Goal: Obtain resource: Download file/media

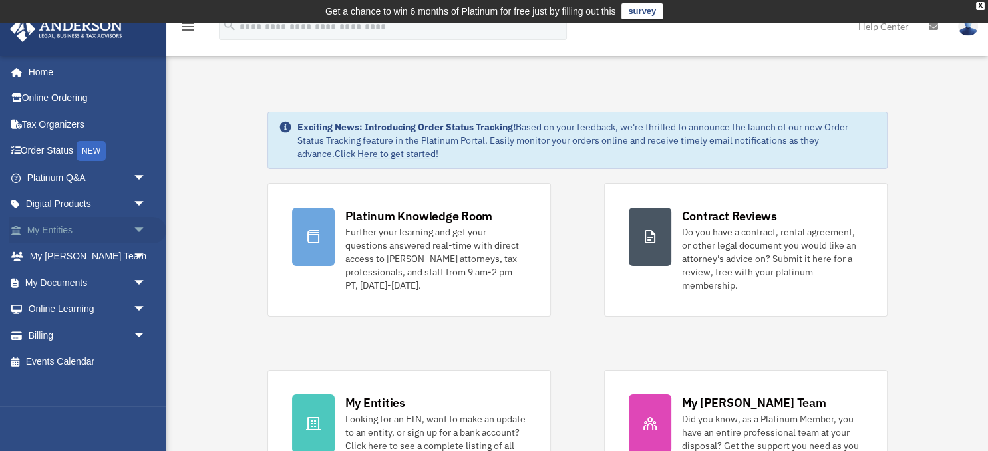
click at [138, 228] on span "arrow_drop_down" at bounding box center [146, 230] width 27 height 27
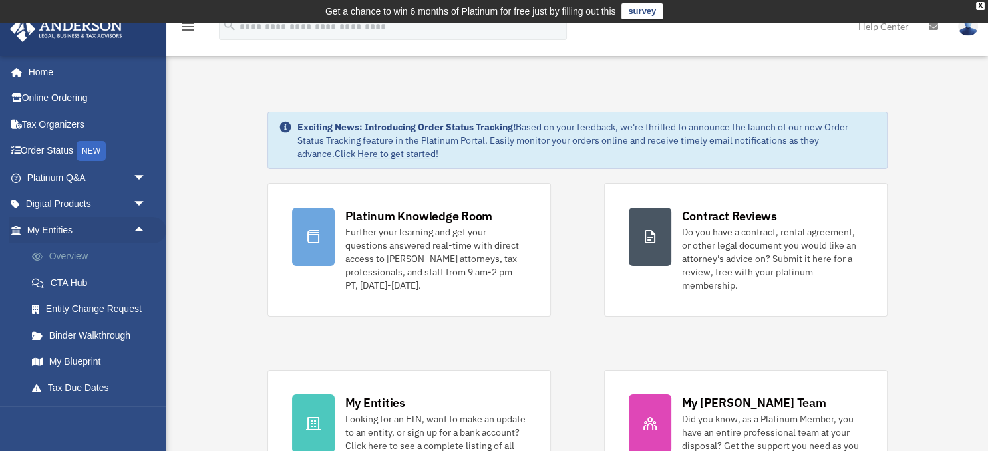
click at [77, 260] on link "Overview" at bounding box center [93, 257] width 148 height 27
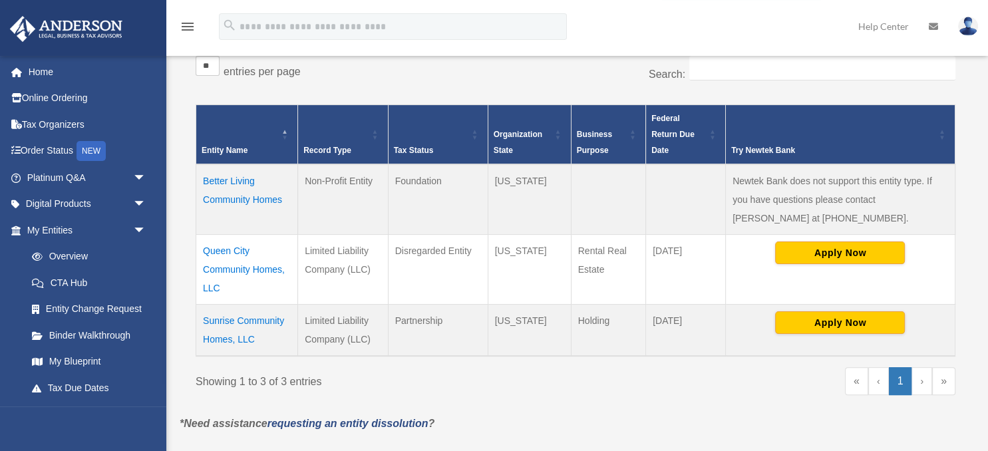
scroll to position [281, 0]
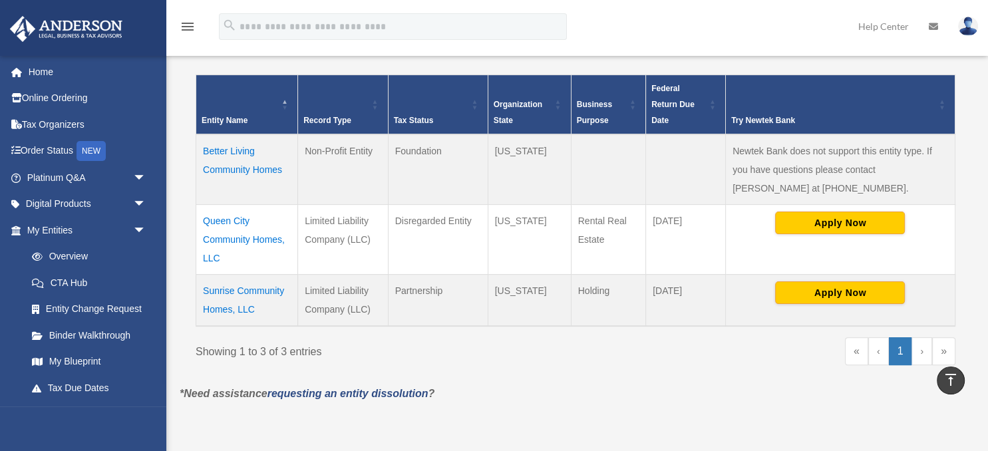
click at [266, 289] on td "Sunrise Community Homes, LLC" at bounding box center [247, 301] width 102 height 52
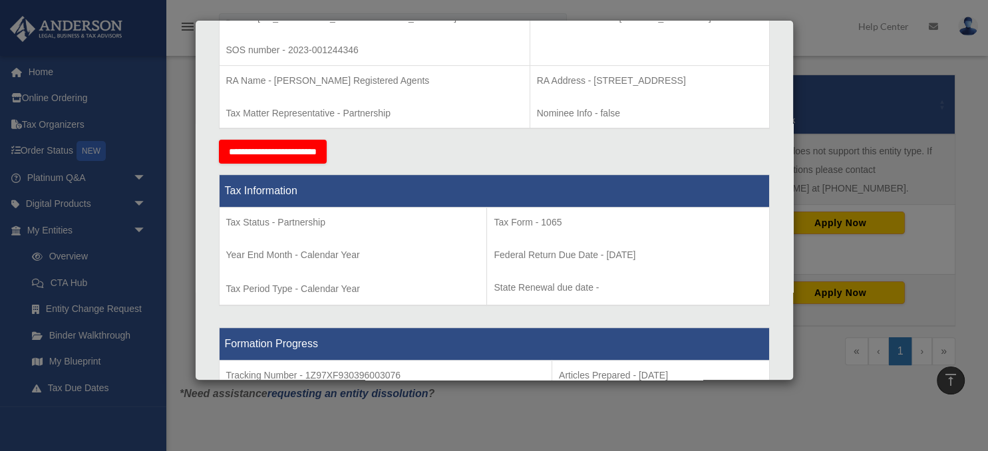
scroll to position [0, 0]
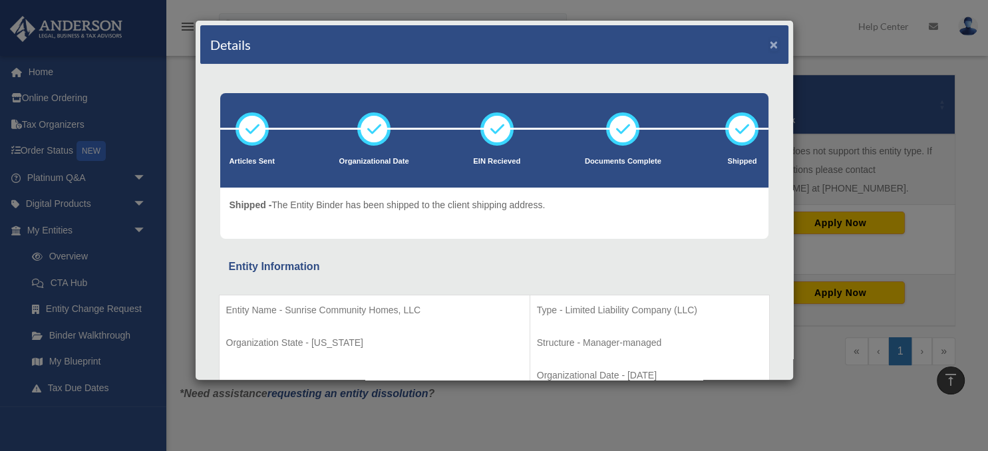
click at [773, 41] on button "×" at bounding box center [774, 44] width 9 height 14
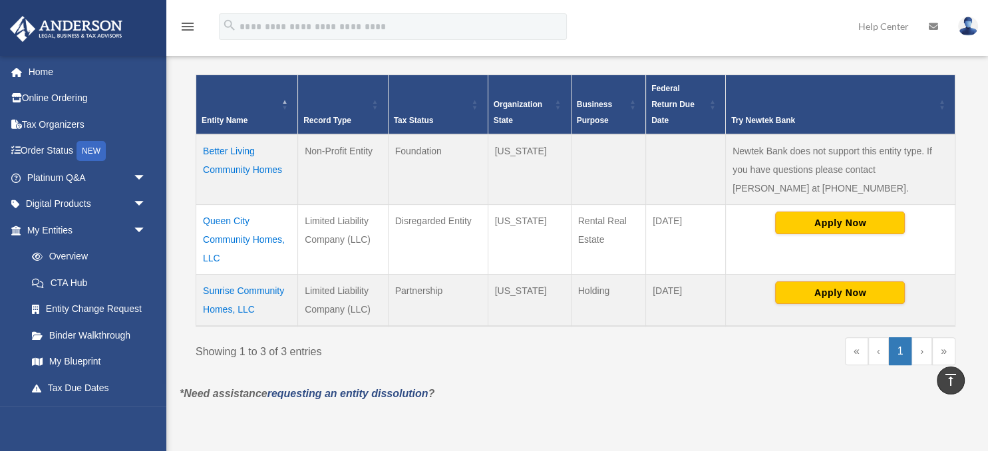
click at [248, 150] on td "Better Living Community Homes" at bounding box center [247, 169] width 102 height 71
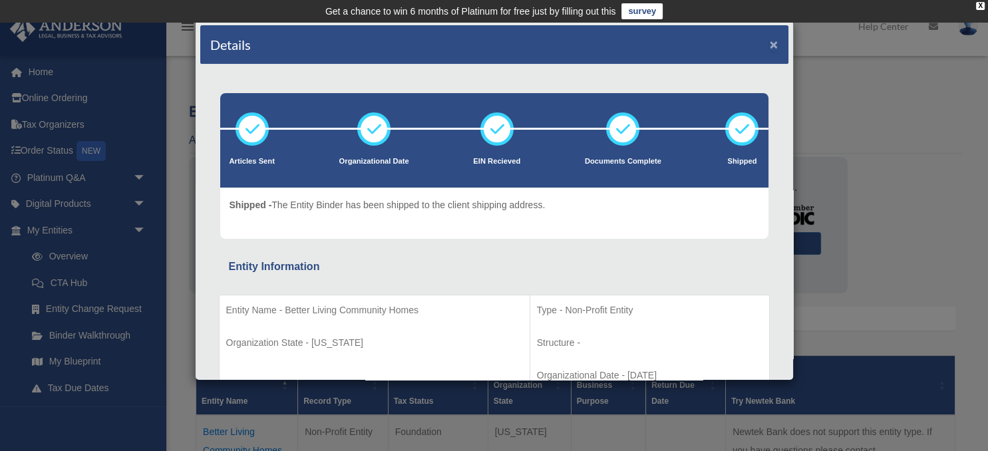
click at [773, 46] on button "×" at bounding box center [774, 44] width 9 height 14
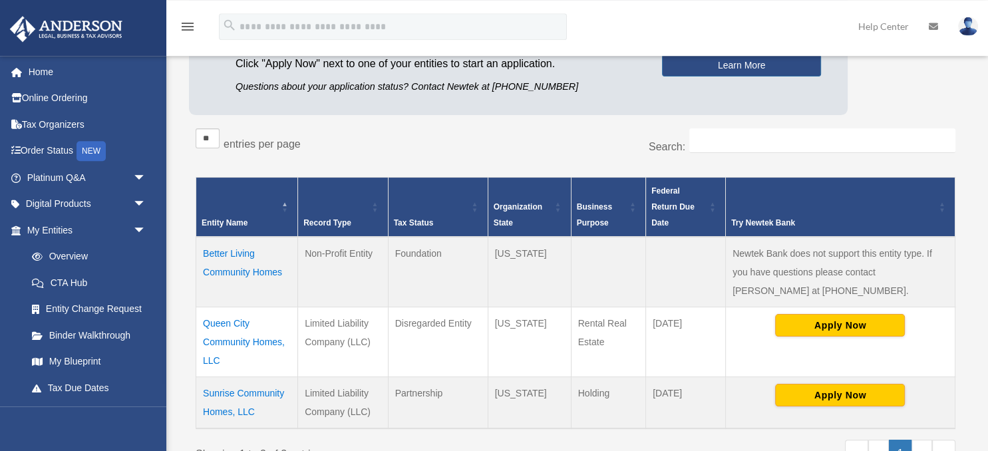
scroll to position [210, 0]
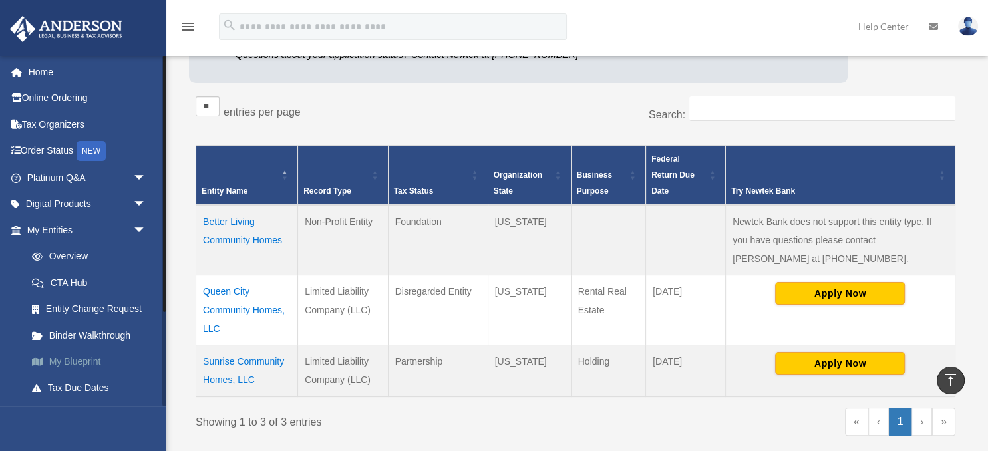
click at [84, 361] on link "My Blueprint" at bounding box center [93, 362] width 148 height 27
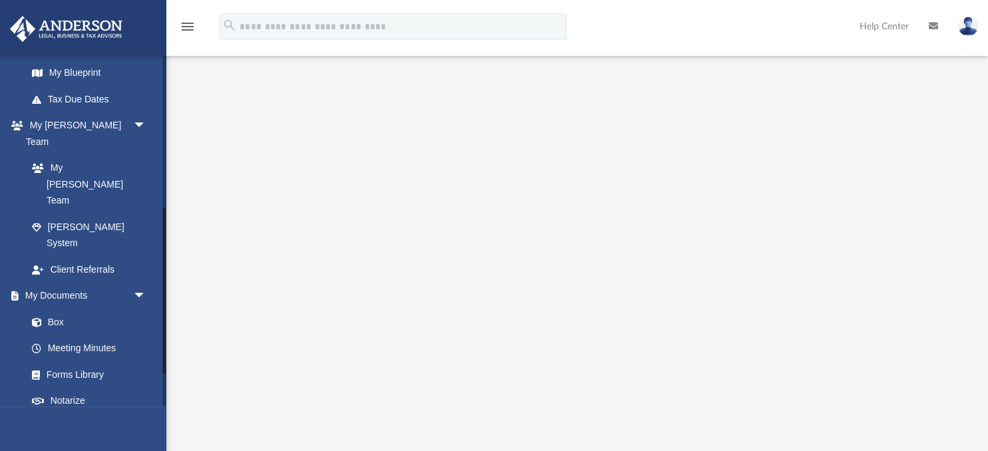
scroll to position [263, 0]
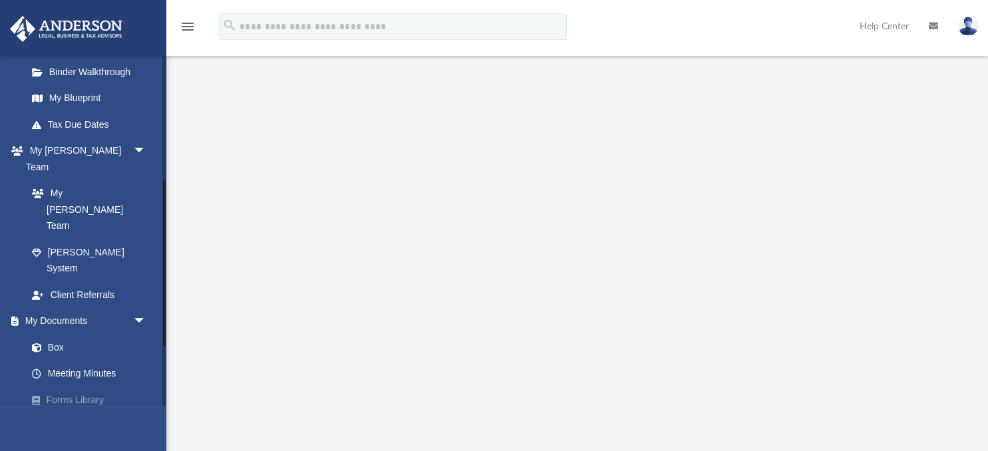
click at [88, 387] on link "Forms Library" at bounding box center [93, 400] width 148 height 27
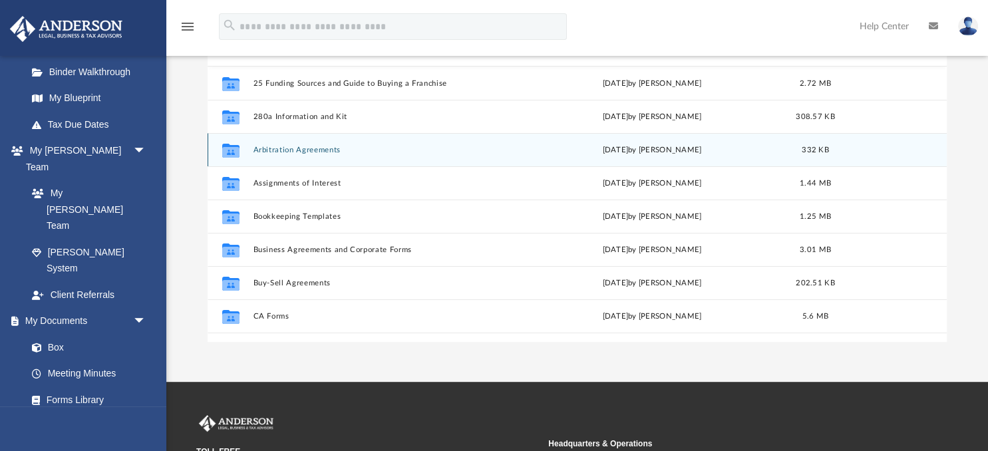
scroll to position [302, 739]
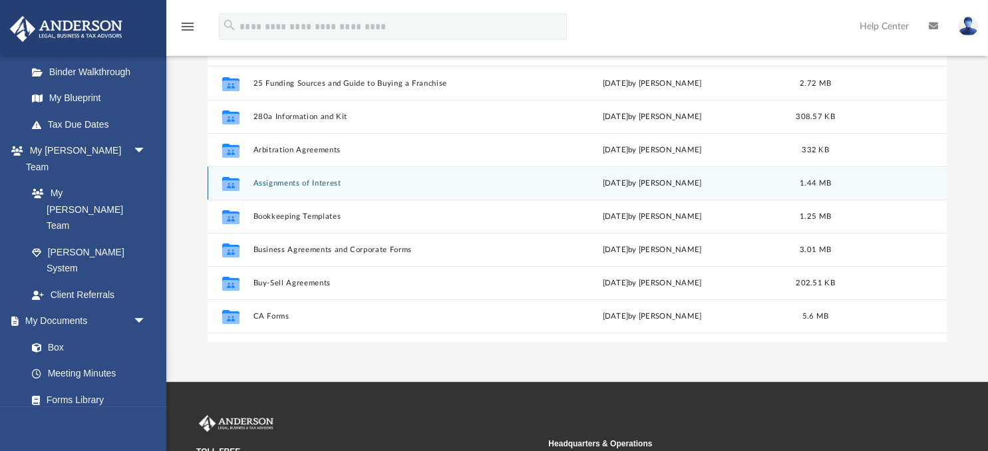
click at [309, 180] on button "Assignments of Interest" at bounding box center [384, 183] width 262 height 9
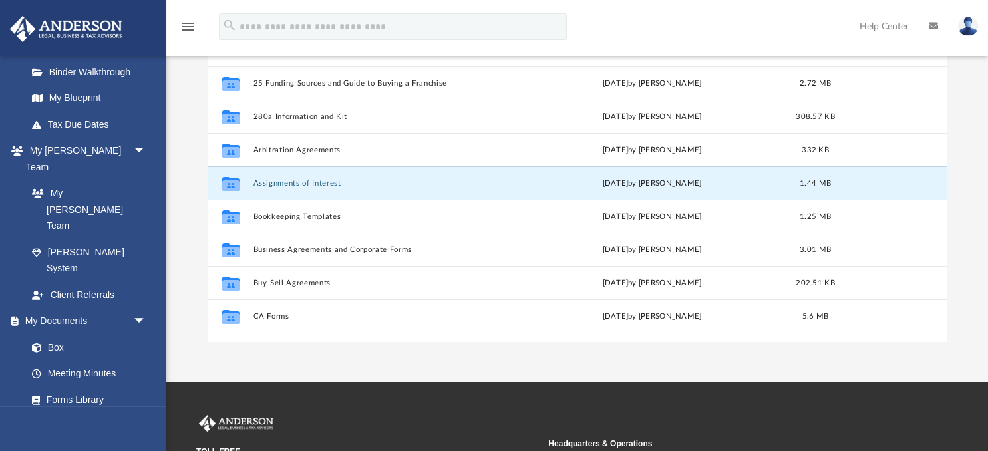
click at [309, 180] on button "Assignments of Interest" at bounding box center [384, 183] width 262 height 9
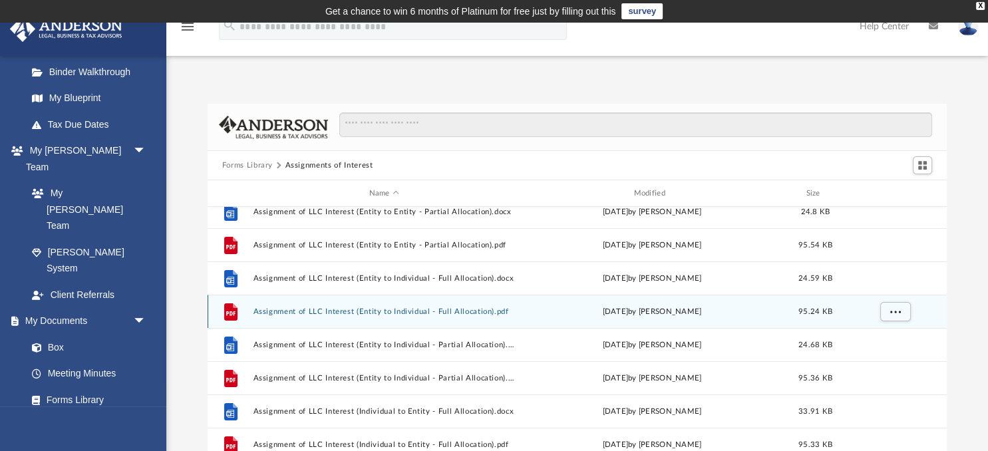
scroll to position [132, 0]
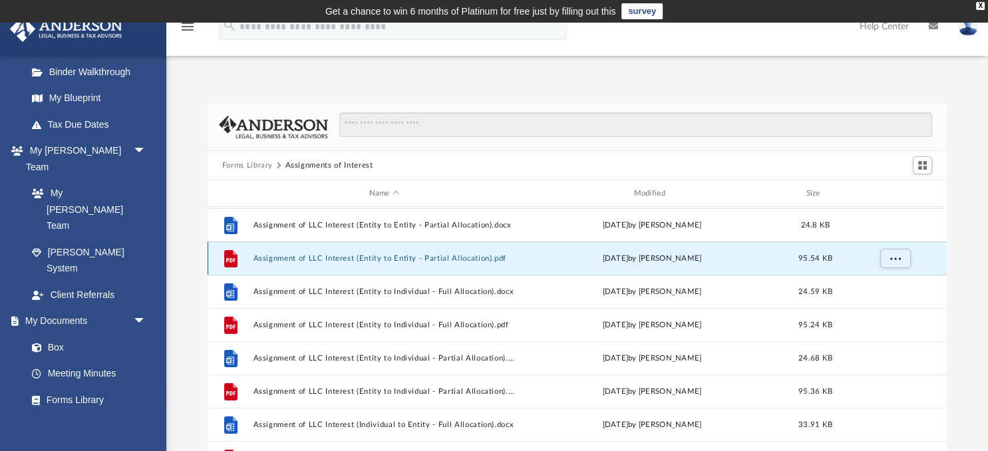
click at [396, 261] on button "Assignment of LLC Interest (Entity to Entity - Partial Allocation).pdf" at bounding box center [384, 258] width 262 height 9
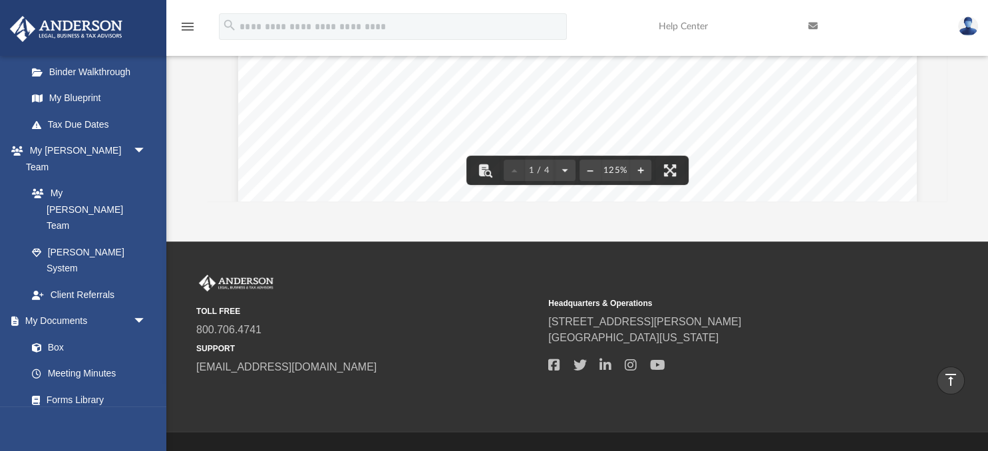
scroll to position [285, 0]
click at [641, 171] on button "File preview" at bounding box center [640, 170] width 21 height 29
click at [590, 172] on button "File preview" at bounding box center [590, 170] width 21 height 29
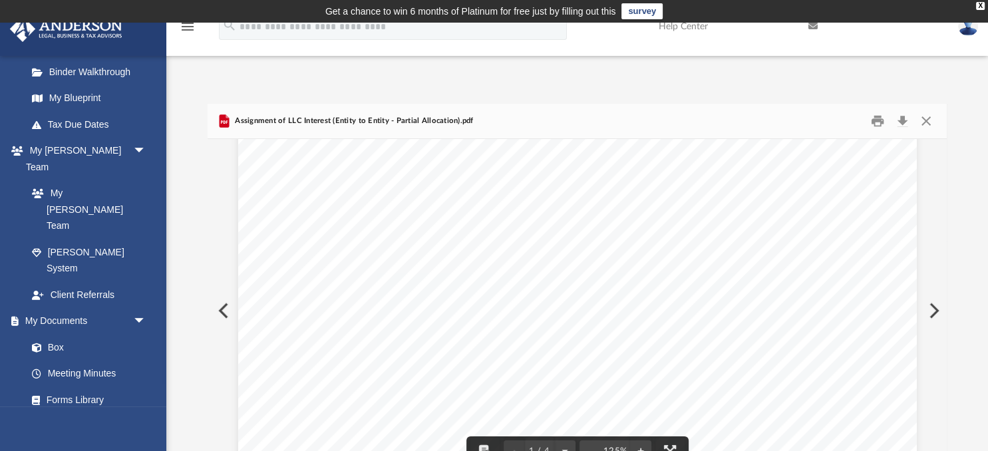
scroll to position [0, 0]
